Goal: Check status: Check status

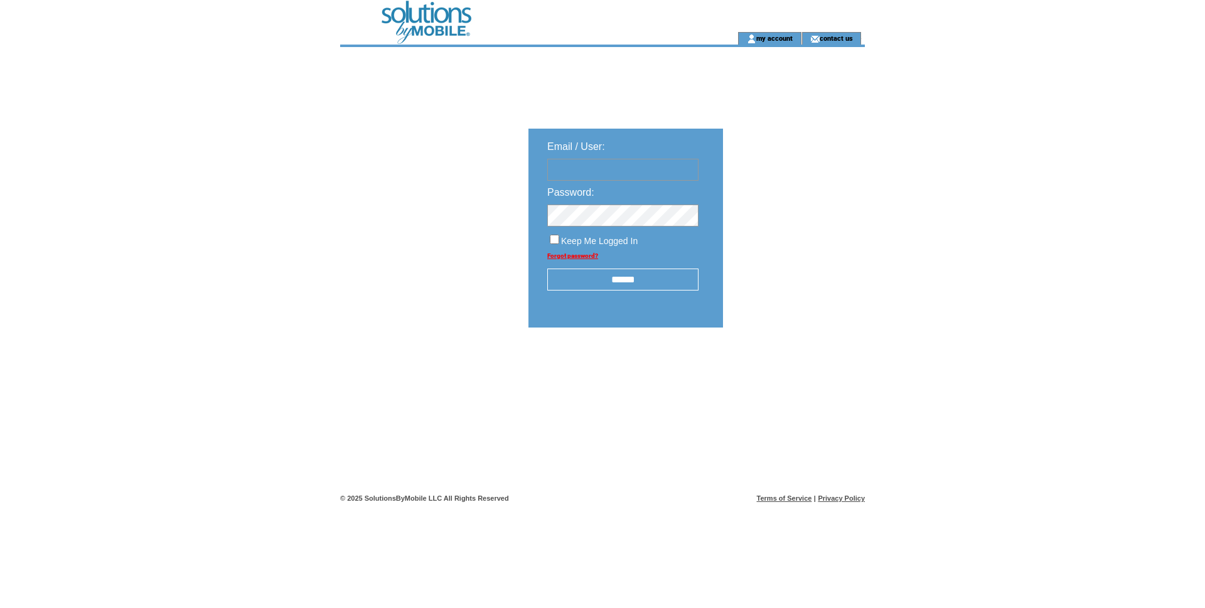
click at [574, 198] on td "Password:" at bounding box center [623, 190] width 176 height 18
click at [564, 181] on input "text" at bounding box center [622, 170] width 151 height 22
type input "**********"
click at [633, 291] on input "******" at bounding box center [622, 280] width 151 height 22
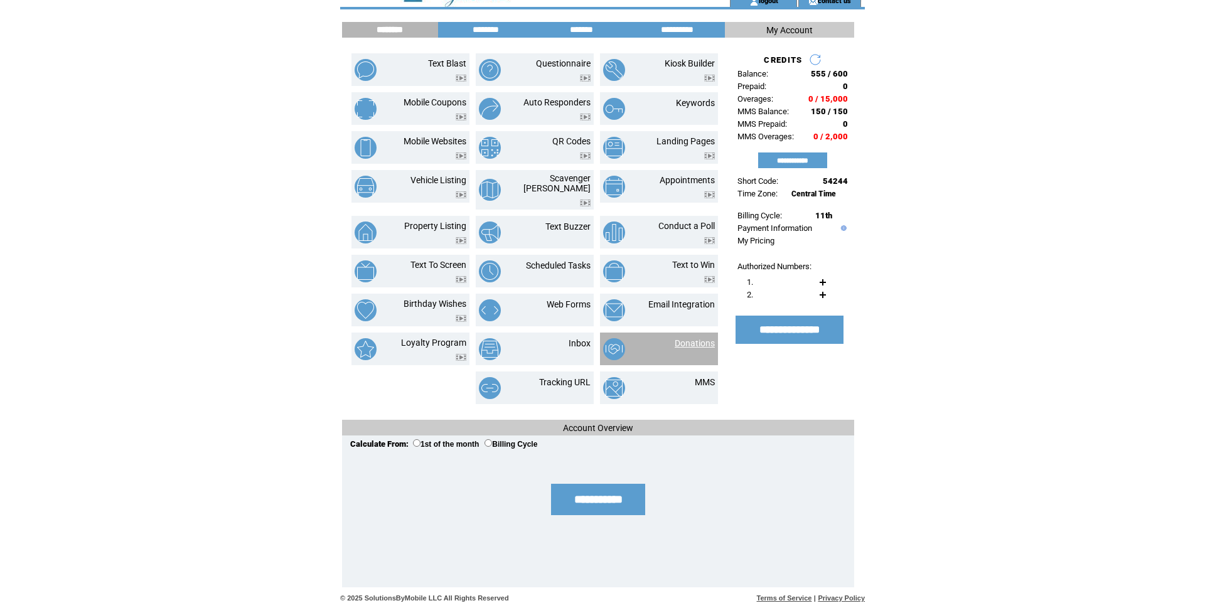
scroll to position [299, 0]
click at [699, 338] on link "Donations" at bounding box center [695, 343] width 40 height 10
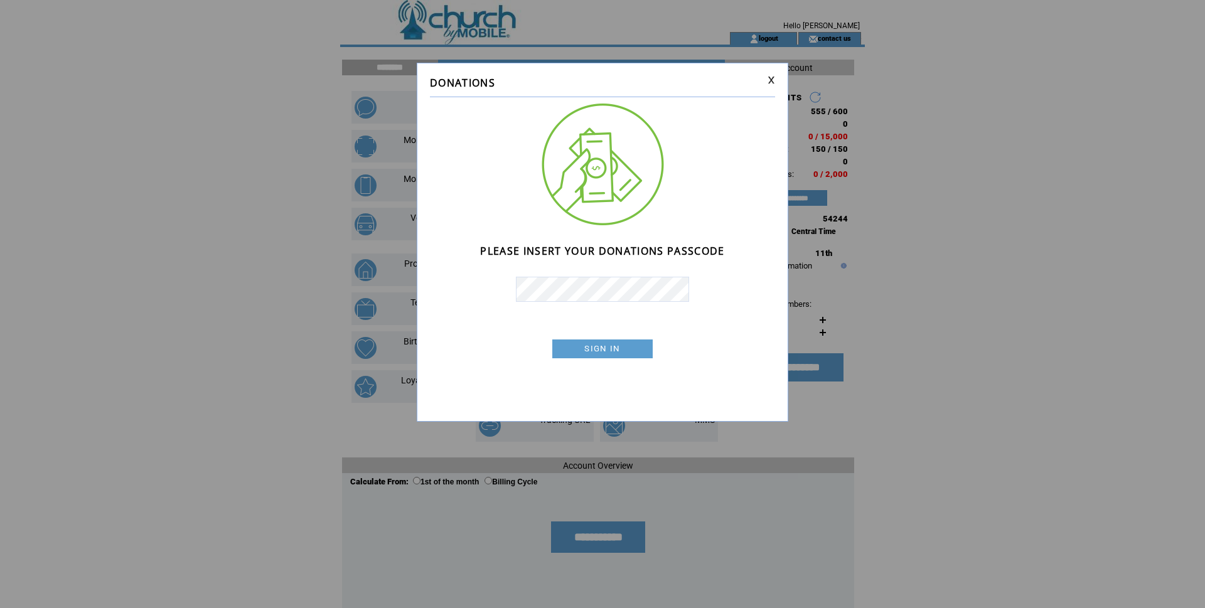
click at [623, 359] on link "SIGN IN" at bounding box center [603, 349] width 100 height 19
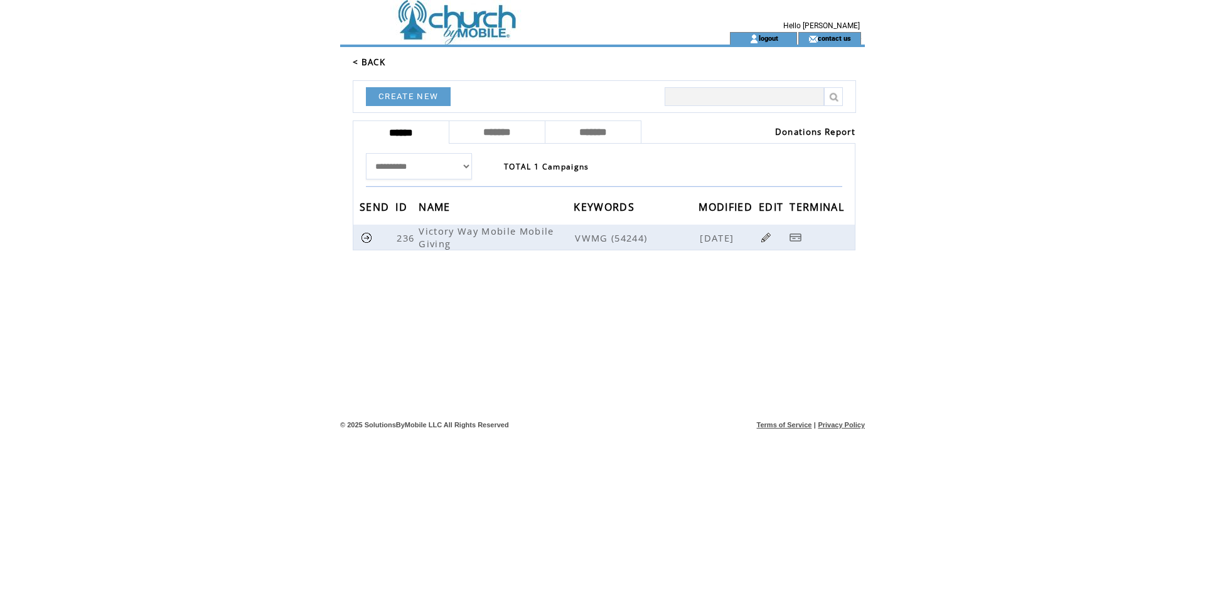
click at [786, 137] on link "Donations Report" at bounding box center [815, 131] width 80 height 11
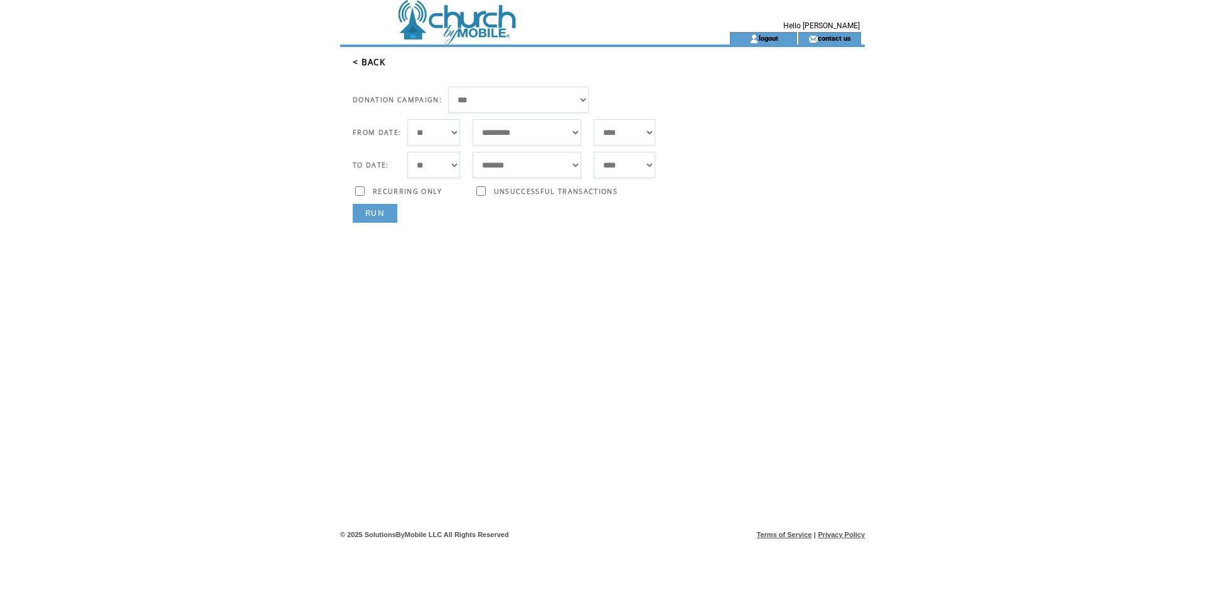
scroll to position [1, 0]
select select "*"
select select "**"
select select "*"
select select "***"
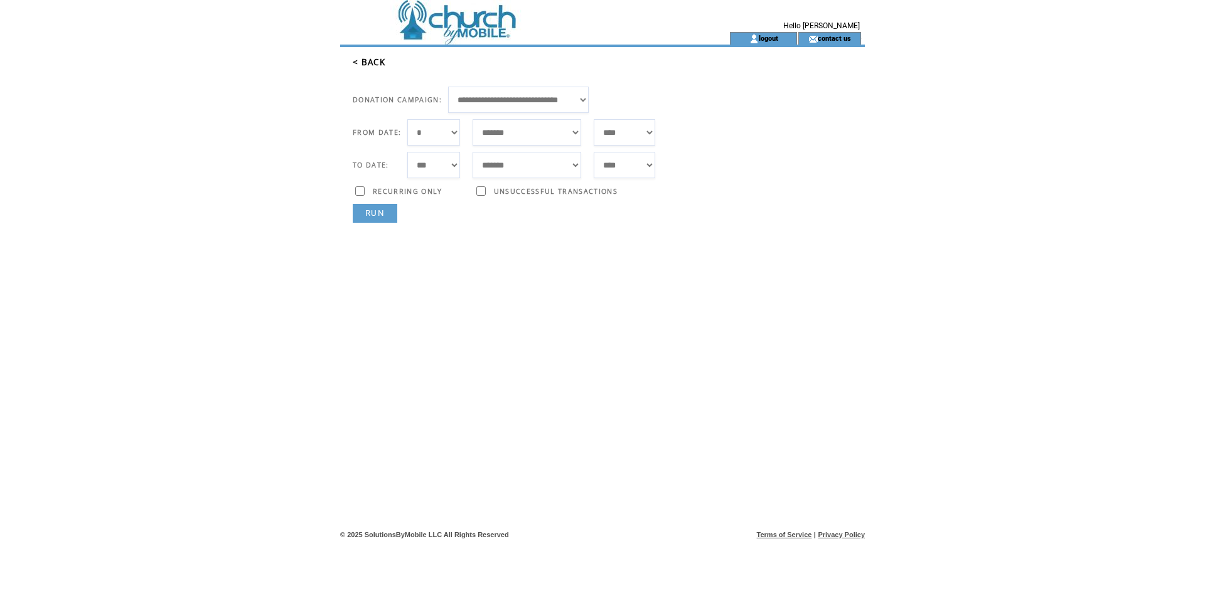
click at [376, 223] on link "RUN" at bounding box center [375, 213] width 45 height 19
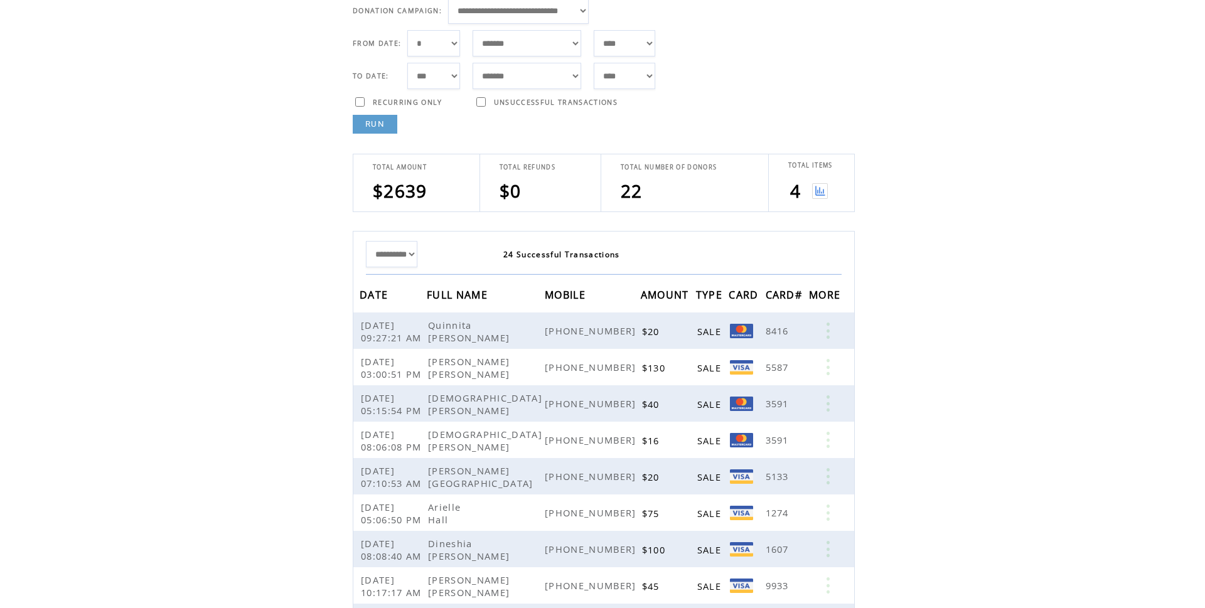
scroll to position [91, 0]
click at [821, 197] on img at bounding box center [820, 189] width 16 height 16
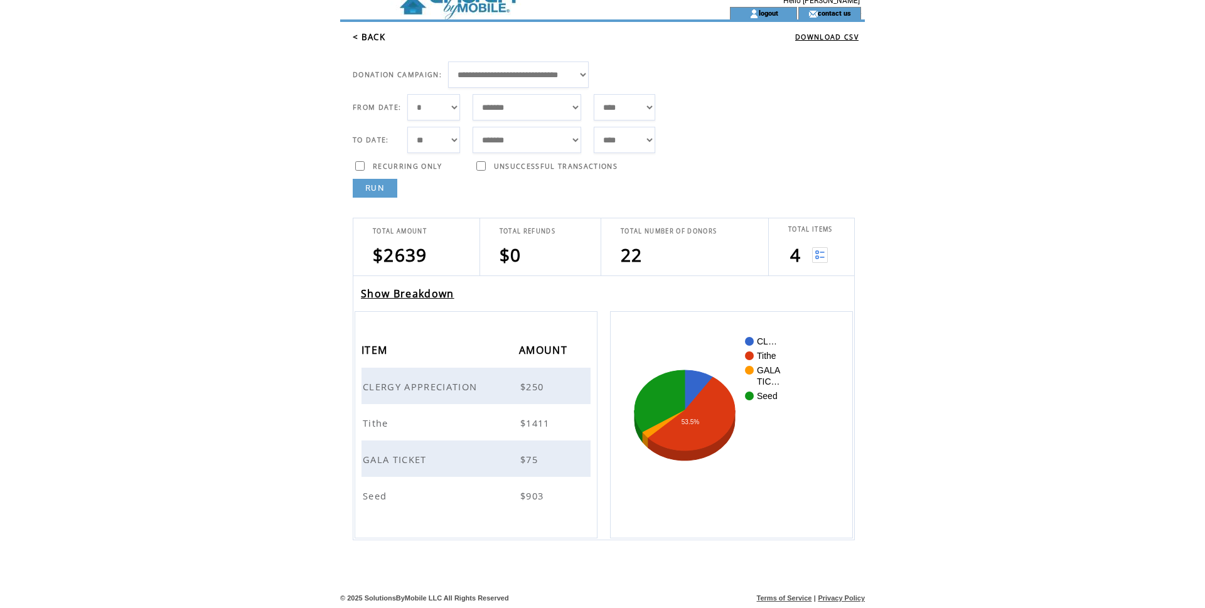
scroll to position [143, 0]
click at [430, 453] on span "GALA TICKET" at bounding box center [396, 459] width 67 height 13
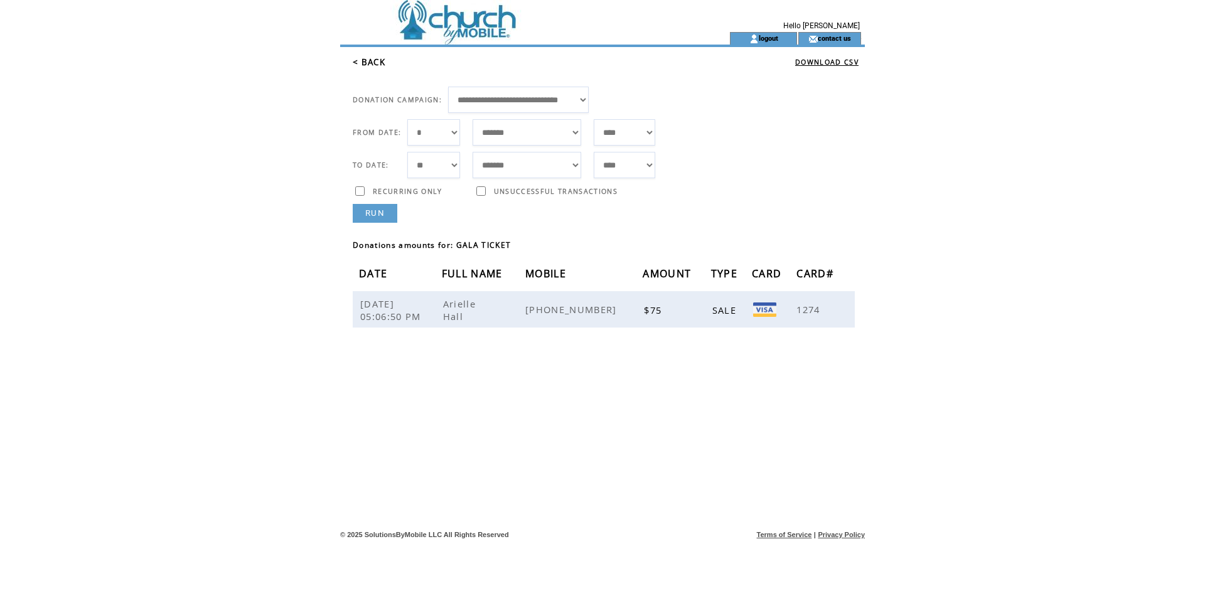
click at [377, 68] on link "< BACK" at bounding box center [369, 62] width 33 height 11
click at [379, 68] on link "< BACK" at bounding box center [369, 62] width 33 height 11
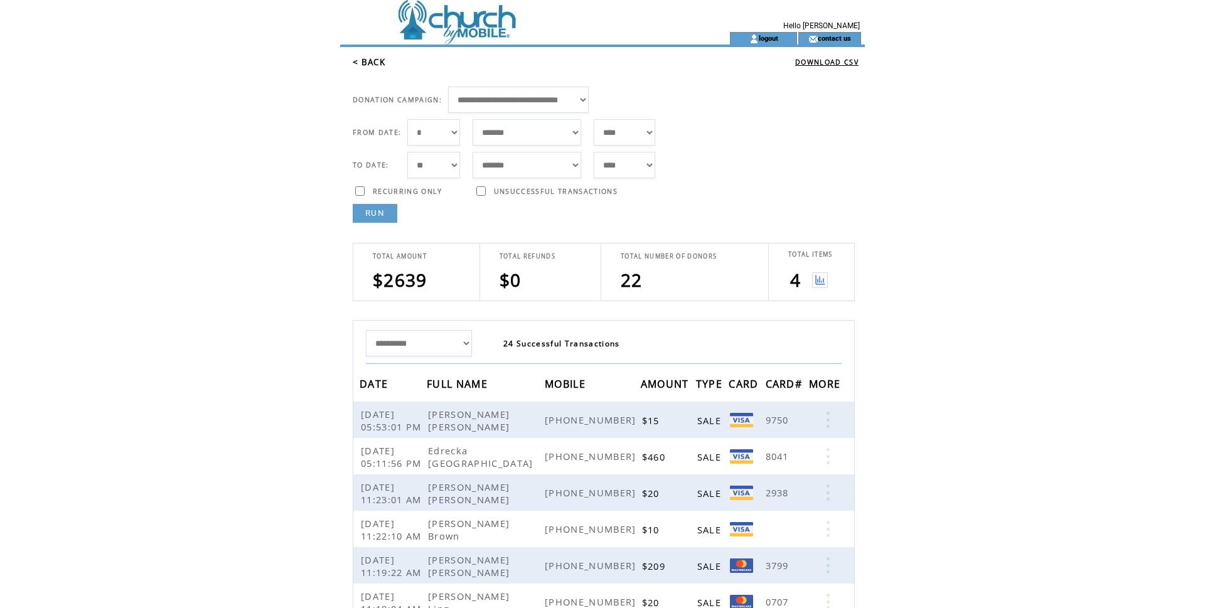
click at [361, 68] on link "< BACK" at bounding box center [369, 62] width 33 height 11
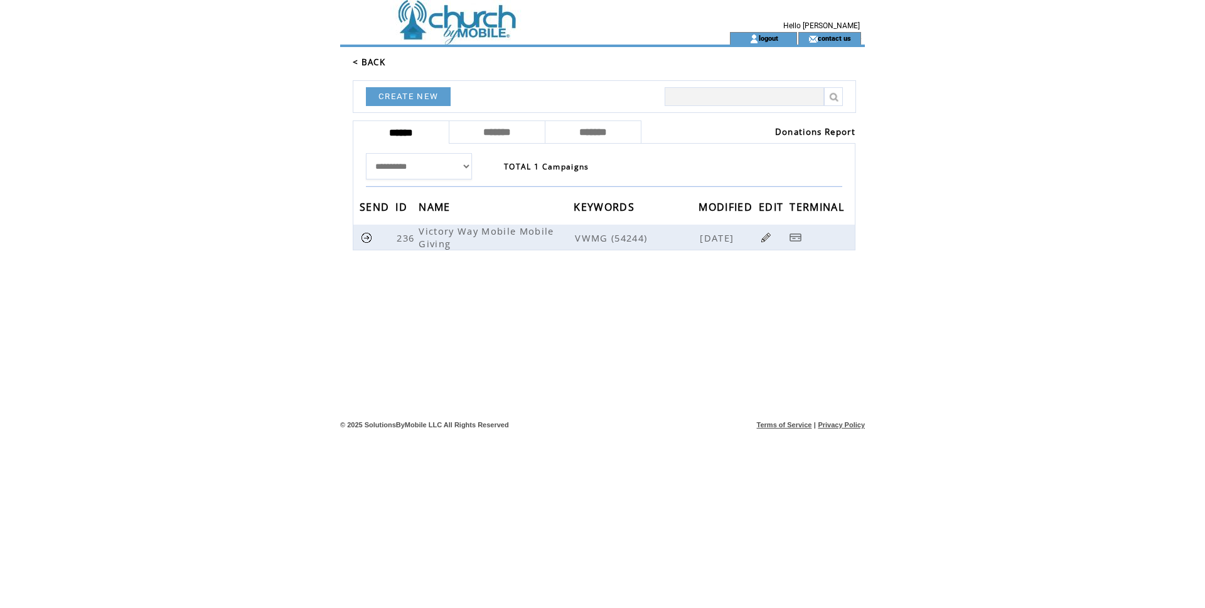
click at [357, 68] on link "< BACK" at bounding box center [369, 62] width 33 height 11
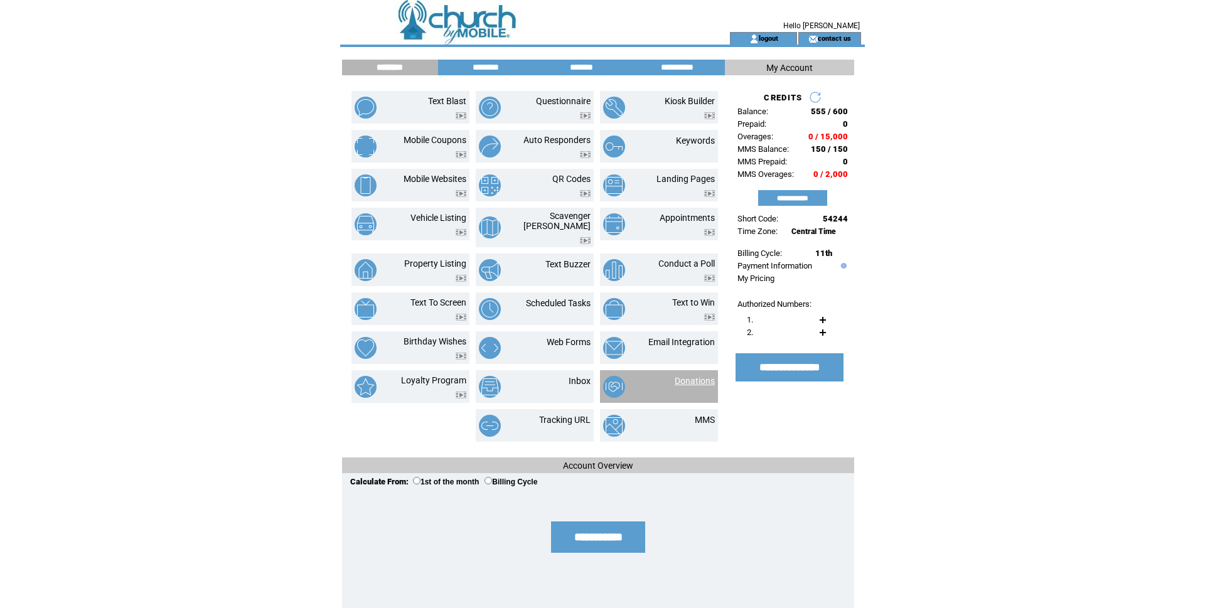
click at [694, 386] on link "Donations" at bounding box center [695, 381] width 40 height 10
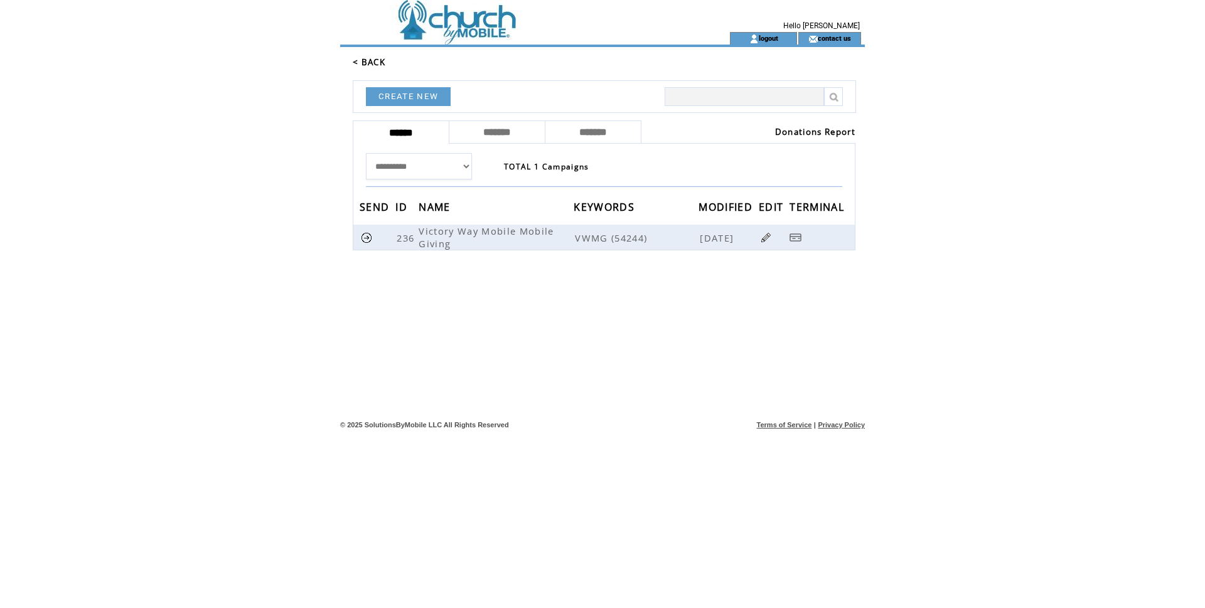
click at [385, 68] on link "< BACK" at bounding box center [369, 62] width 33 height 11
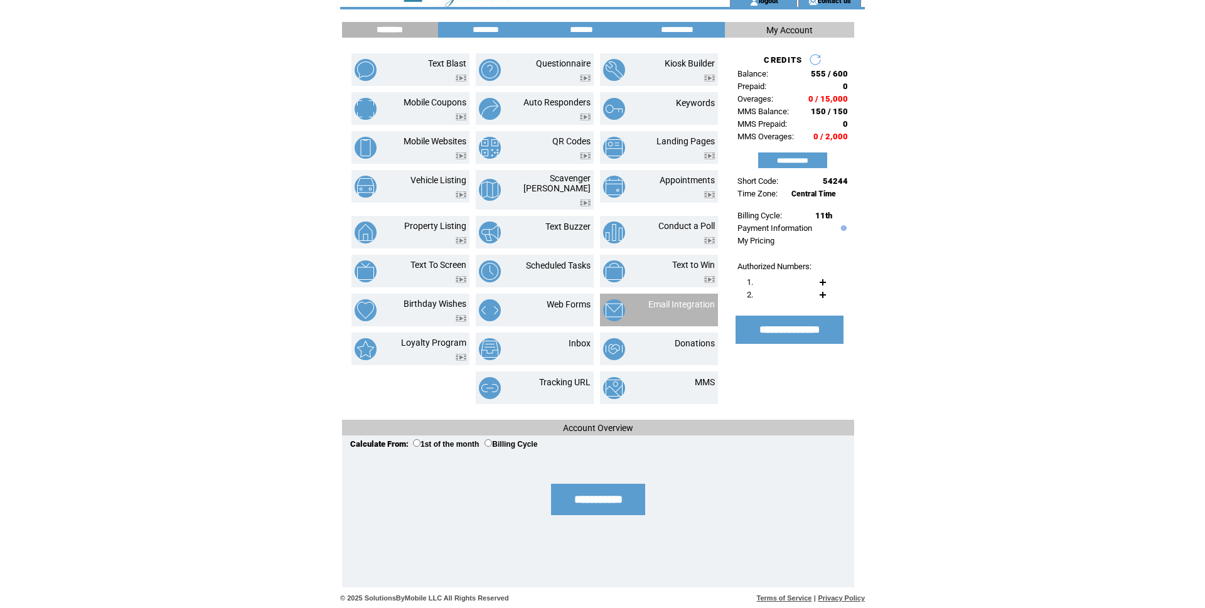
scroll to position [298, 1]
click at [696, 338] on link "Donations" at bounding box center [695, 343] width 40 height 10
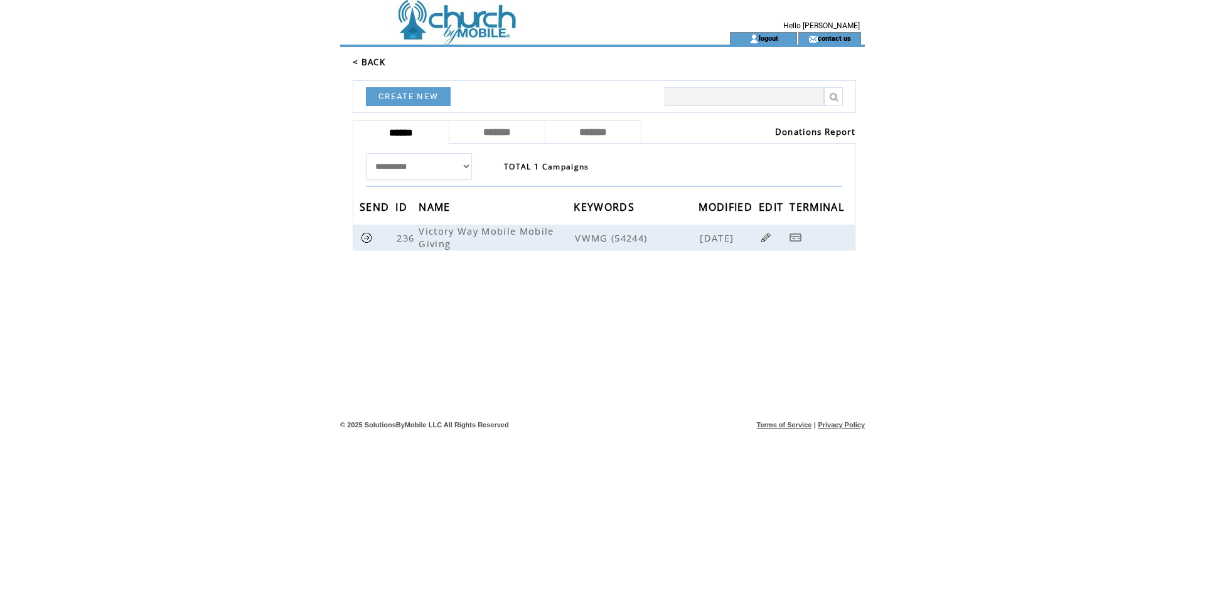
click at [777, 137] on link "Donations Report" at bounding box center [815, 131] width 80 height 11
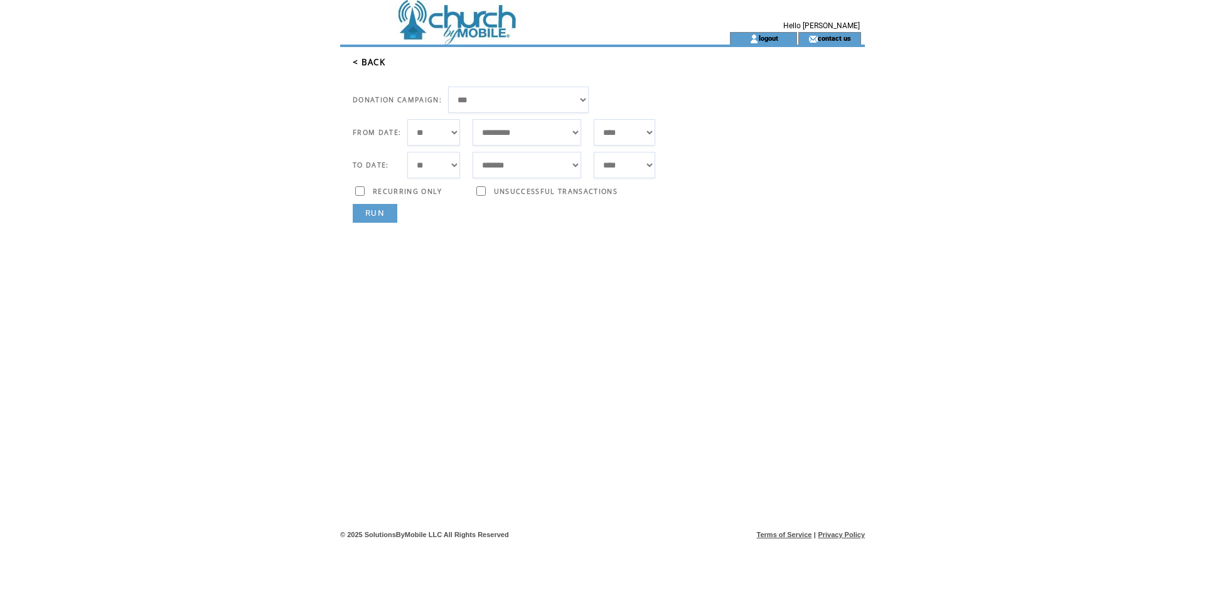
select select "*"
select select "***"
click at [390, 223] on link "RUN" at bounding box center [375, 213] width 45 height 19
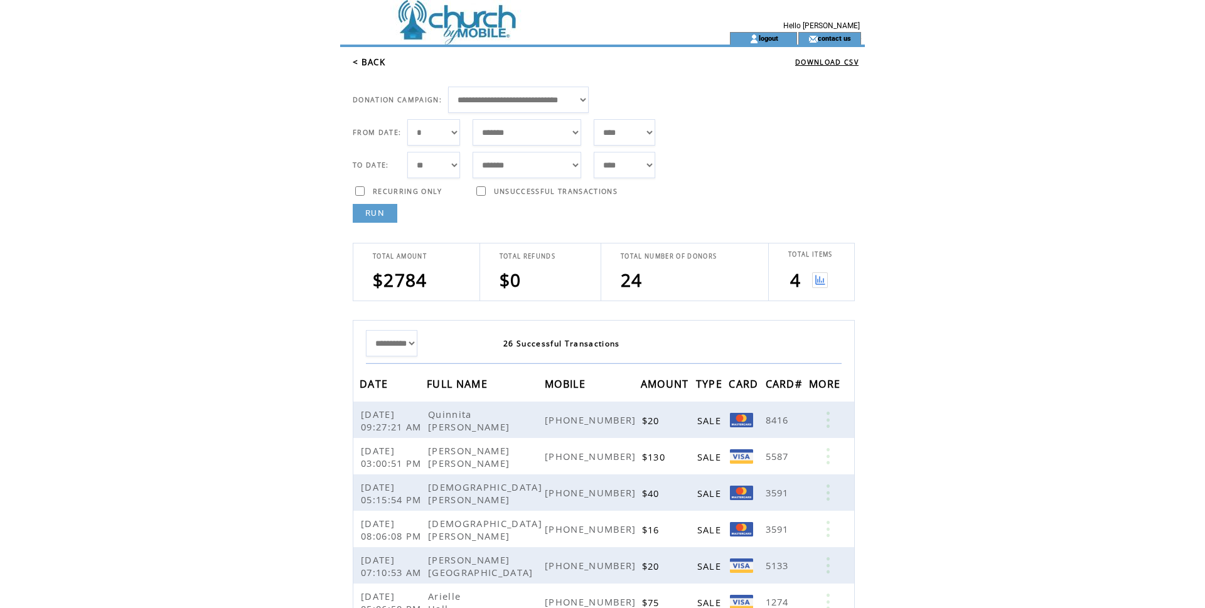
click at [822, 288] on img at bounding box center [820, 280] width 16 height 16
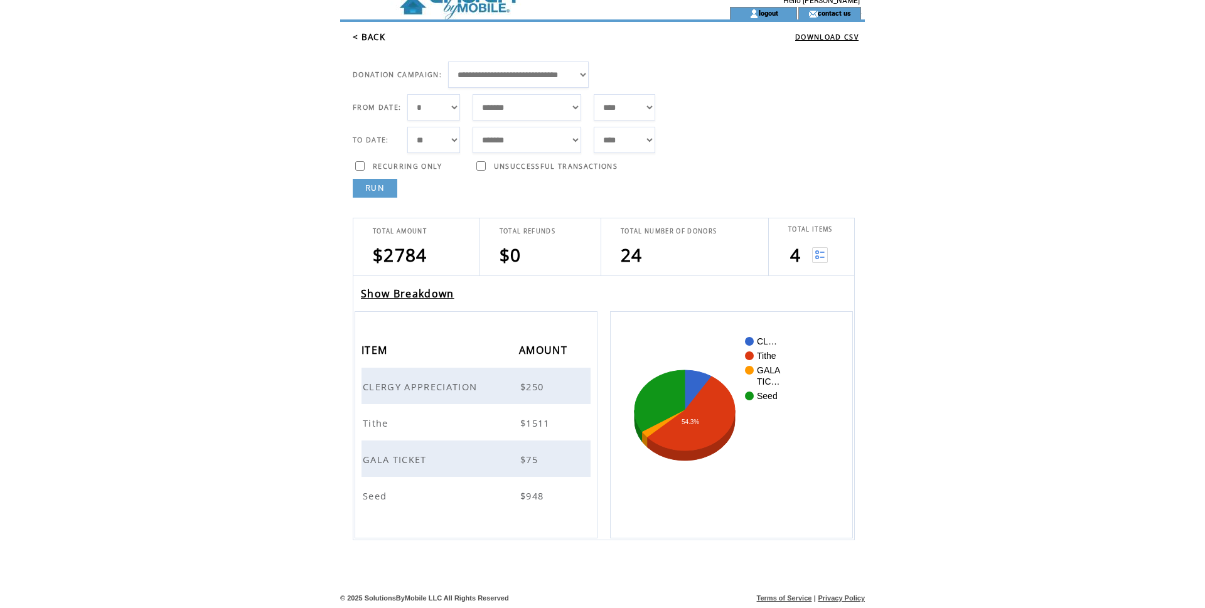
scroll to position [143, 0]
